Goal: Task Accomplishment & Management: Manage account settings

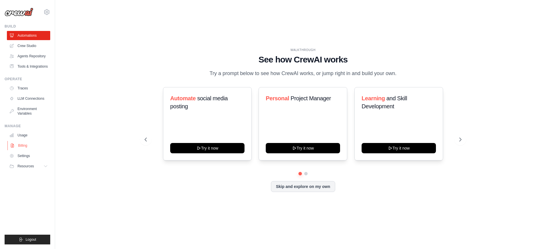
click at [28, 148] on link "Billing" at bounding box center [28, 145] width 43 height 9
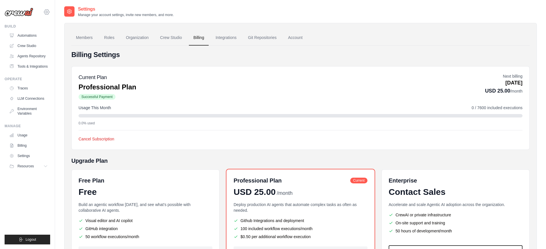
click at [48, 12] on icon at bounding box center [46, 12] width 7 height 7
click at [32, 22] on div "[EMAIL_ADDRESS][DOMAIN_NAME] Settings Build Automations" at bounding box center [27, 124] width 55 height 249
click at [25, 169] on button "Resources" at bounding box center [28, 166] width 43 height 9
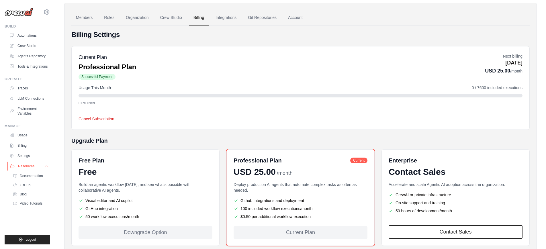
scroll to position [54, 0]
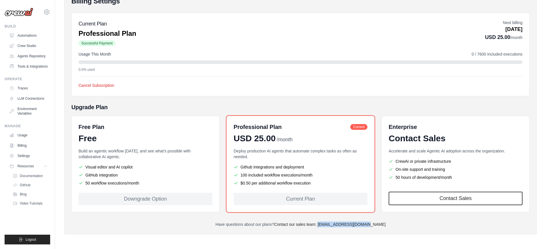
drag, startPoint x: 378, startPoint y: 223, endPoint x: 331, endPoint y: 227, distance: 47.1
click at [331, 227] on p "Have questions about our plans? Contact our sales team: [EMAIL_ADDRESS][DOMAIN_…" at bounding box center [300, 225] width 458 height 6
copy link "[EMAIL_ADDRESS][DOMAIN_NAME]"
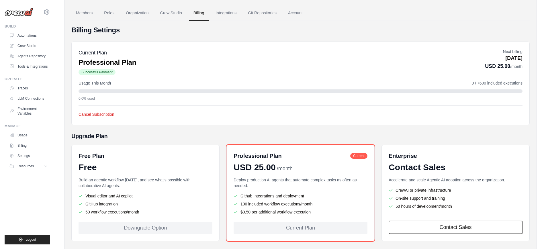
scroll to position [0, 0]
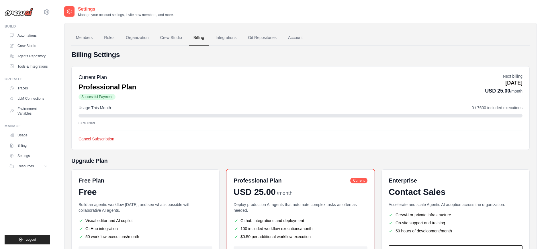
drag, startPoint x: 490, startPoint y: 83, endPoint x: 522, endPoint y: 85, distance: 32.4
click at [522, 85] on p "[DATE]" at bounding box center [504, 83] width 38 height 8
copy p "[DATE]"
click at [225, 40] on link "Integrations" at bounding box center [226, 37] width 30 height 15
